Goal: Contribute content: Contribute content

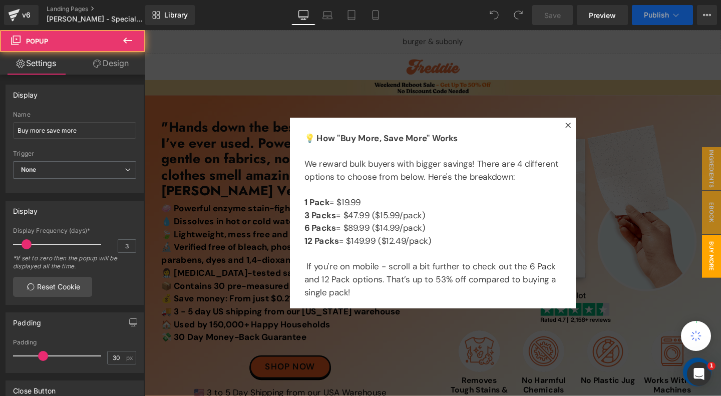
click at [589, 130] on icon at bounding box center [590, 130] width 6 height 6
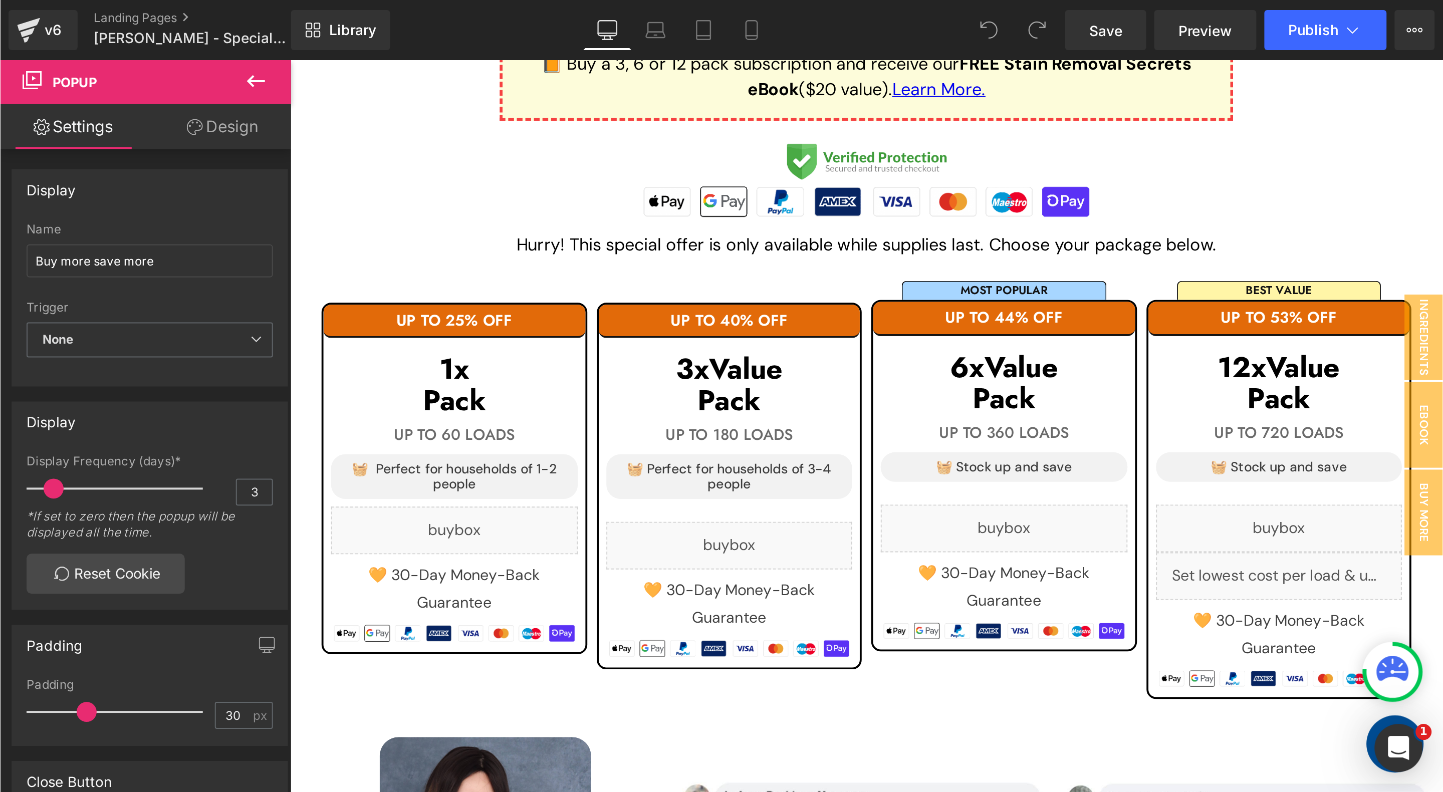
scroll to position [993, 0]
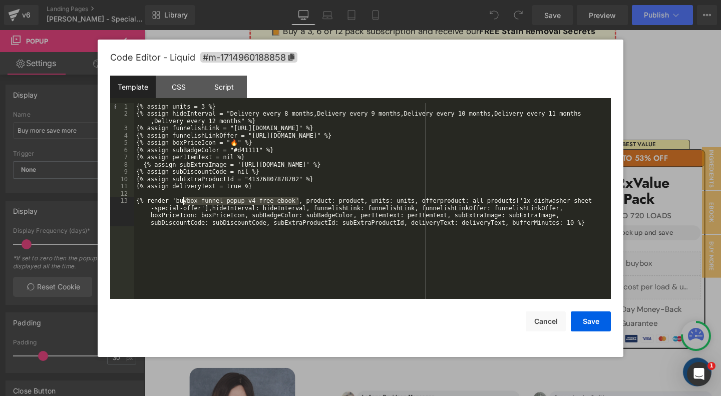
drag, startPoint x: 301, startPoint y: 202, endPoint x: 185, endPoint y: 200, distance: 115.3
click at [185, 200] on div "{% assign units = 3 %} {% assign hideInterval = "Delivery every 8 months,Delive…" at bounding box center [372, 219] width 477 height 232
click at [273, 202] on div "{% assign units = 3 %} {% assign hideInterval = "Delivery every 8 months,Delive…" at bounding box center [372, 219] width 477 height 232
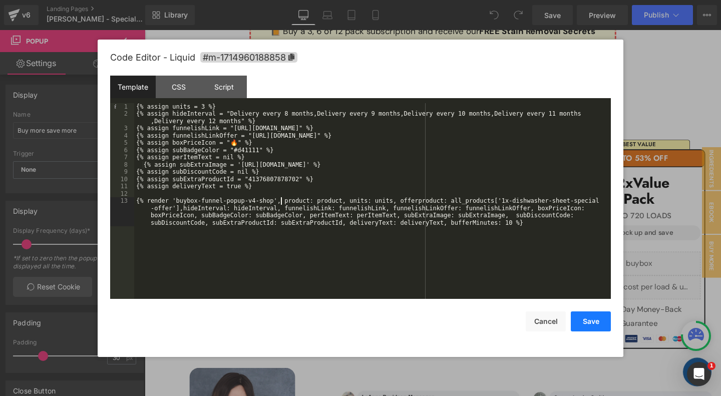
click at [585, 317] on button "Save" at bounding box center [591, 322] width 40 height 20
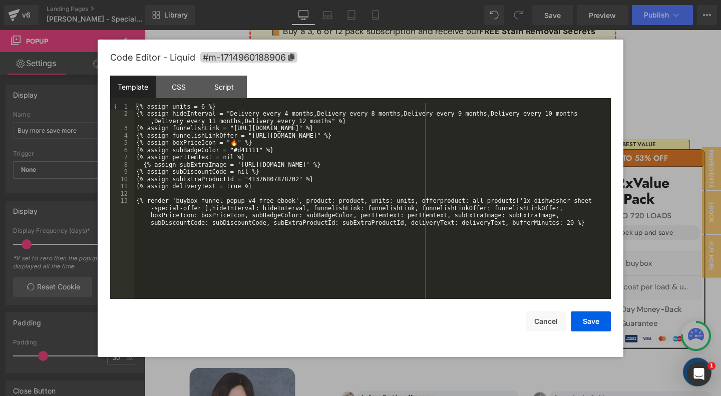
click at [272, 200] on div "{% assign units = 6 %} {% assign hideInterval = "Delivery every 4 months,Delive…" at bounding box center [372, 219] width 477 height 232
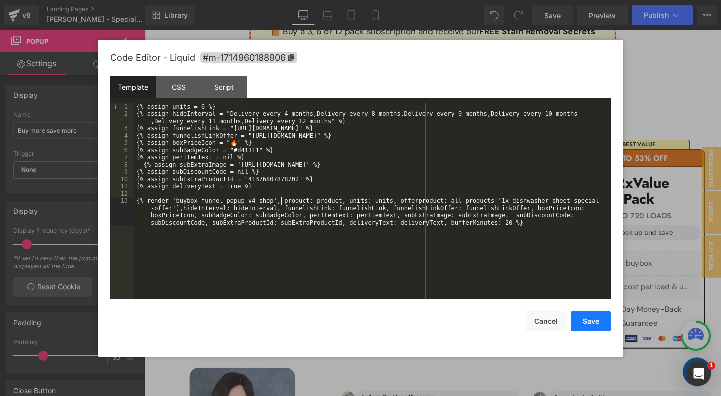
click at [603, 317] on button "Save" at bounding box center [591, 322] width 40 height 20
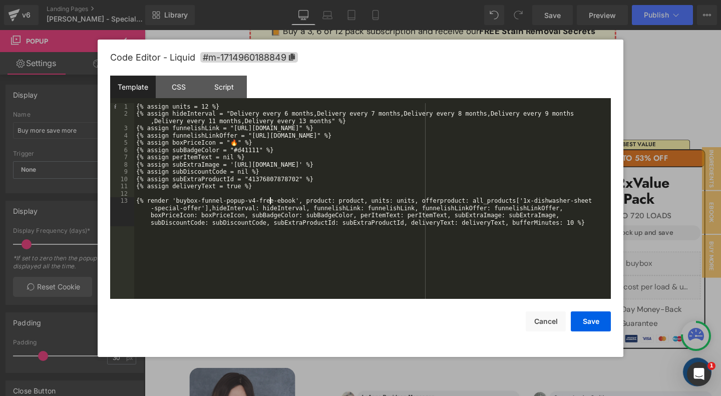
click at [271, 202] on div "{% assign units = 12 %} {% assign hideInterval = "Delivery every 6 months,Deliv…" at bounding box center [372, 219] width 477 height 232
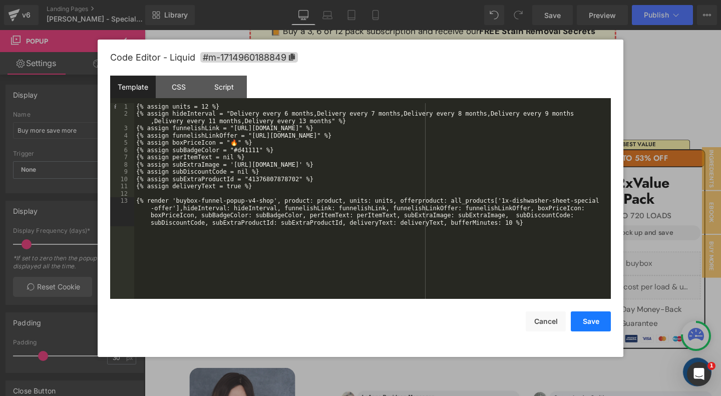
click at [593, 324] on button "Save" at bounding box center [591, 322] width 40 height 20
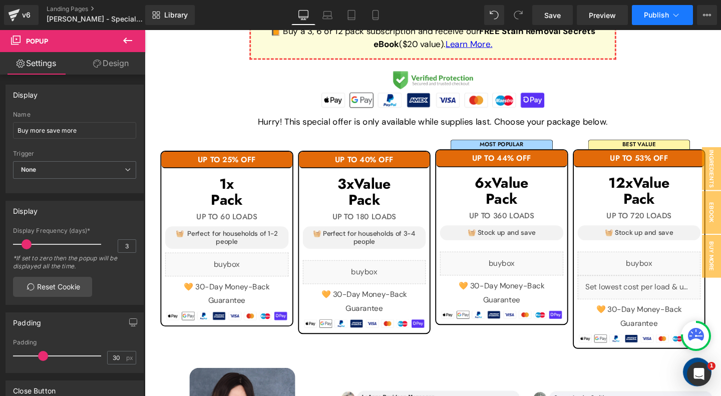
click at [656, 16] on span "Publish" at bounding box center [656, 15] width 25 height 8
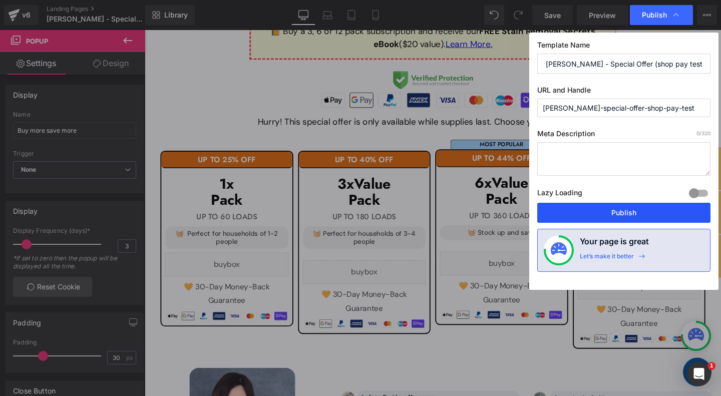
click at [621, 214] on button "Publish" at bounding box center [624, 213] width 173 height 20
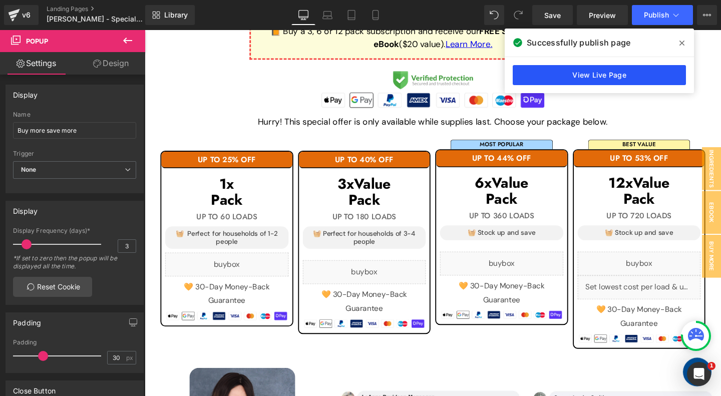
click at [648, 76] on link "View Live Page" at bounding box center [599, 75] width 173 height 20
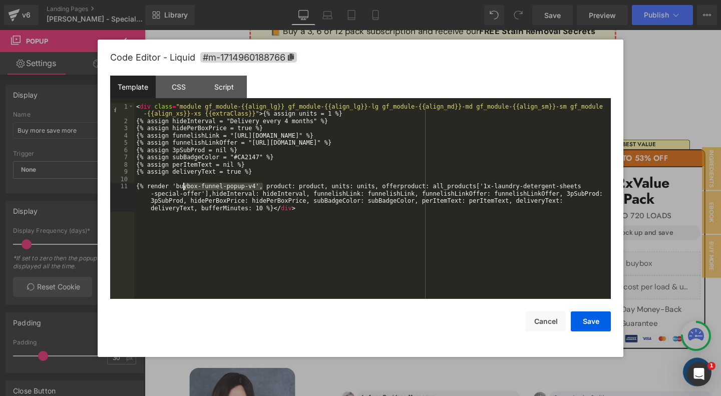
drag, startPoint x: 264, startPoint y: 186, endPoint x: 182, endPoint y: 186, distance: 82.2
click at [182, 186] on div "< div class = "module gf_module-{{align_lg}} gf_module-{{align_lg}}-lg gf_modul…" at bounding box center [372, 223] width 477 height 240
click at [549, 321] on button "Cancel" at bounding box center [546, 322] width 40 height 20
click at [261, 185] on div "< div class = "module gf_module-{{align_lg}} gf_module-{{align_lg}}-lg gf_modul…" at bounding box center [372, 223] width 477 height 240
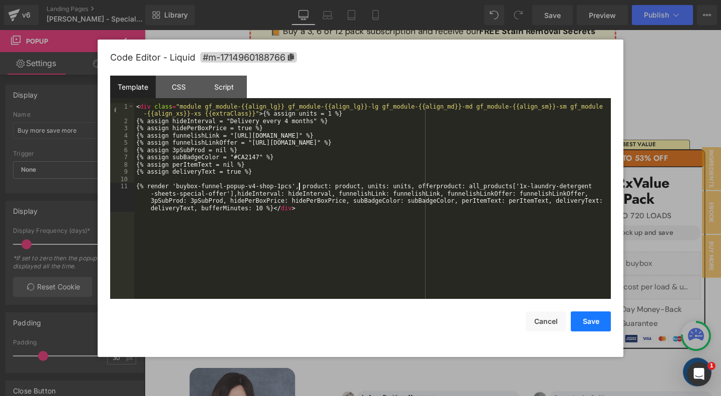
click at [595, 320] on button "Save" at bounding box center [591, 322] width 40 height 20
click at [585, 314] on button "Save" at bounding box center [591, 322] width 40 height 20
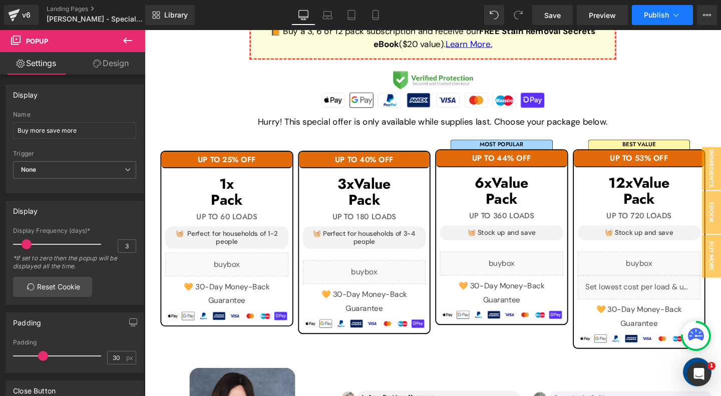
click at [658, 14] on span "Publish" at bounding box center [656, 15] width 25 height 8
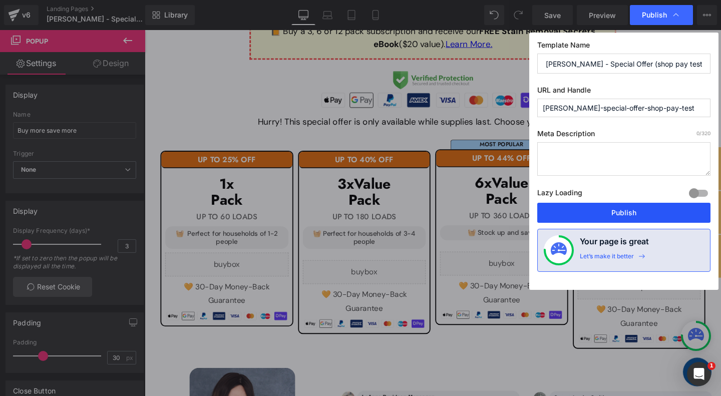
click at [609, 210] on button "Publish" at bounding box center [624, 213] width 173 height 20
